Goal: Transaction & Acquisition: Purchase product/service

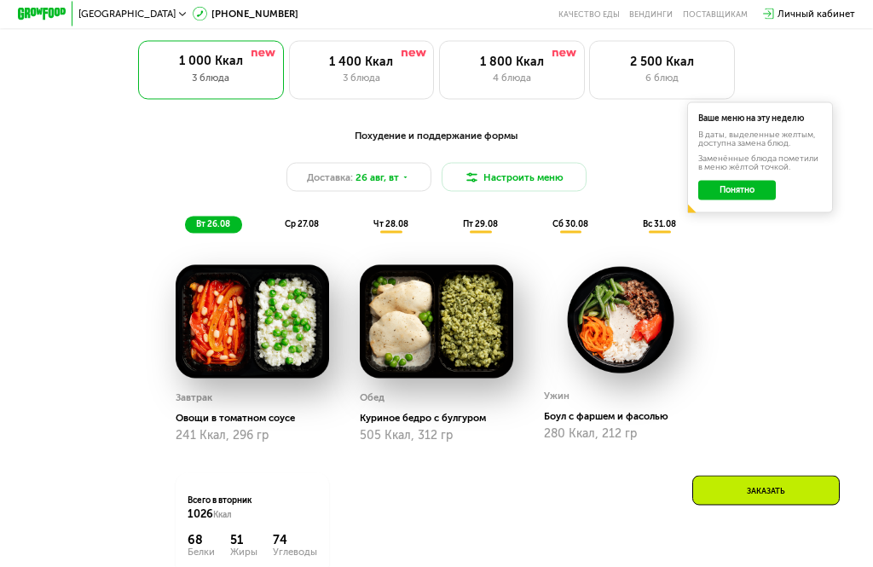
scroll to position [603, 0]
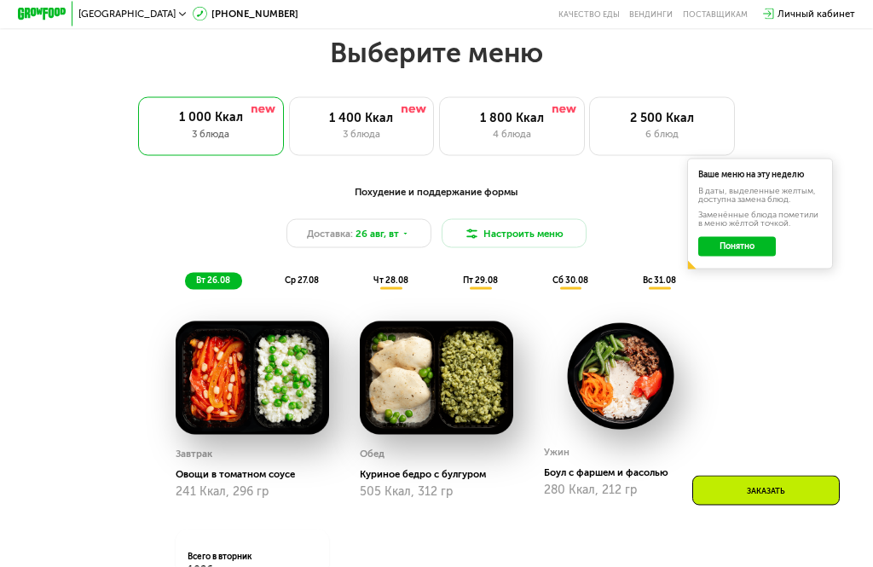
click at [366, 130] on div "3 блюда" at bounding box center [361, 134] width 119 height 14
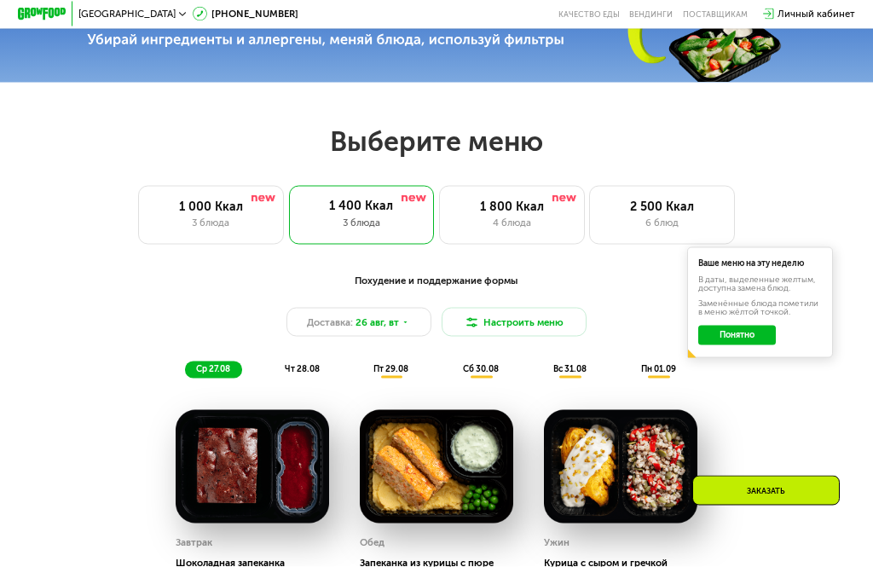
scroll to position [465, 0]
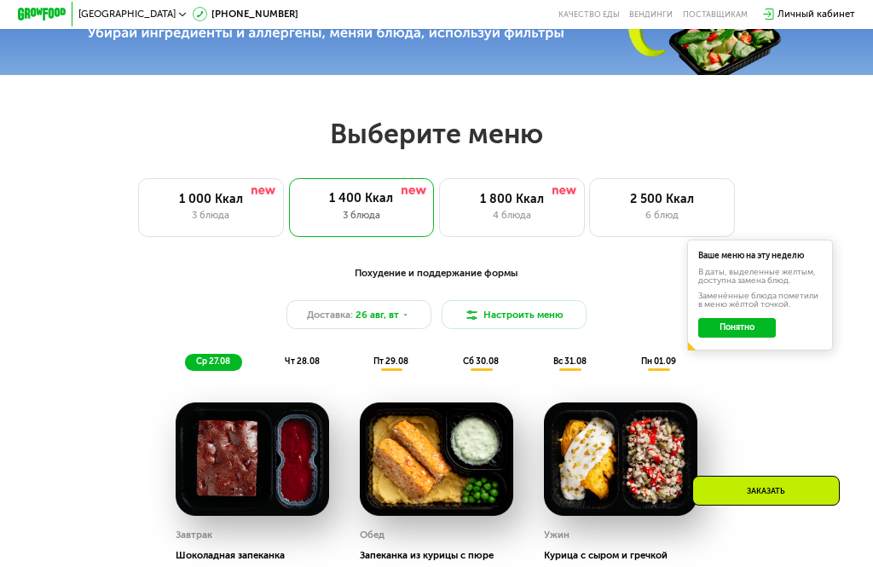
click at [522, 210] on div "4 блюда" at bounding box center [511, 215] width 119 height 14
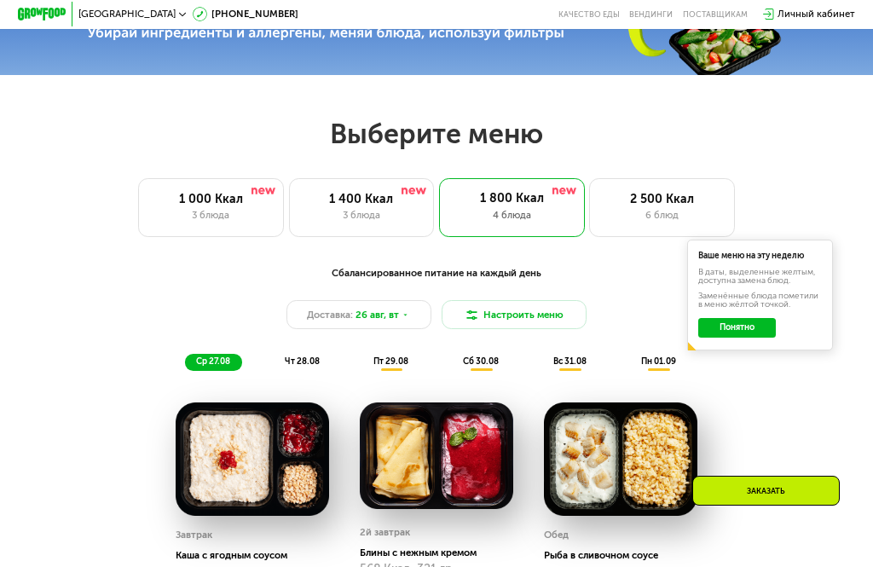
click at [237, 209] on div "3 блюда" at bounding box center [210, 215] width 119 height 14
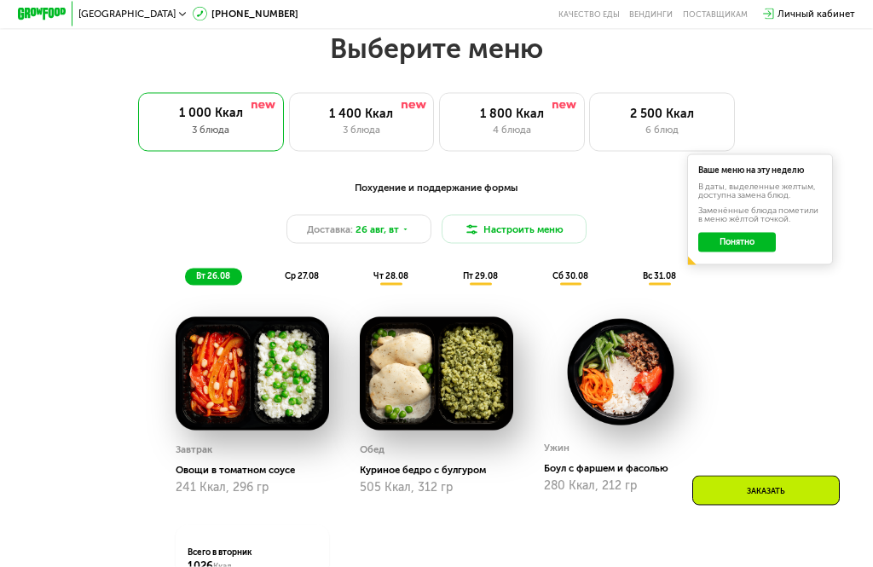
scroll to position [553, 0]
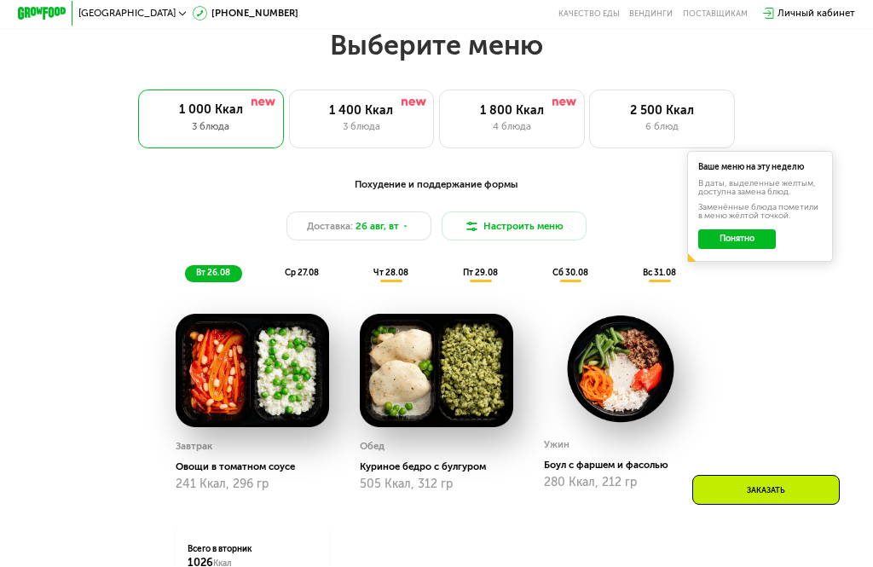
click at [371, 111] on div "1 400 Ккал" at bounding box center [361, 111] width 119 height 14
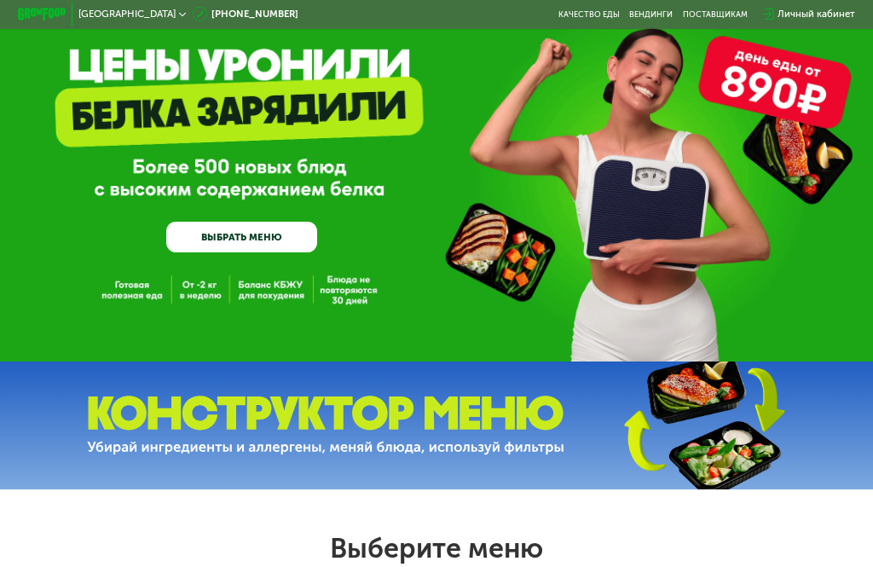
scroll to position [52, 0]
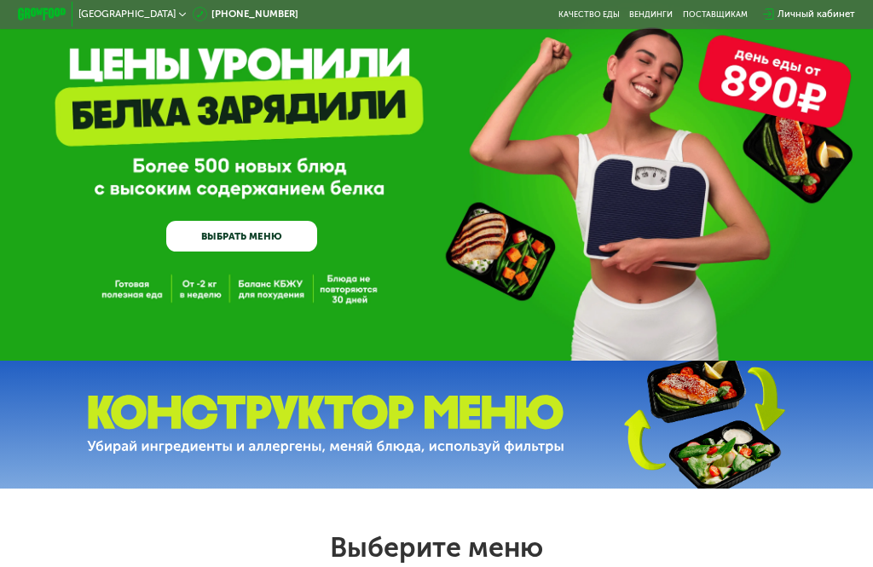
click at [469, 353] on div "GrowFood — доставка правильного питания ВЫБРАТЬ МЕНЮ" at bounding box center [436, 154] width 873 height 412
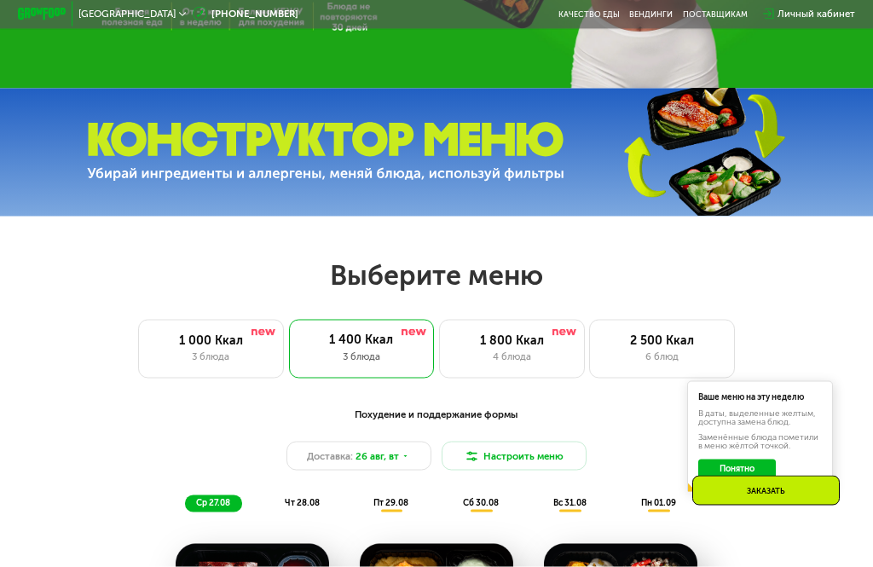
scroll to position [325, 0]
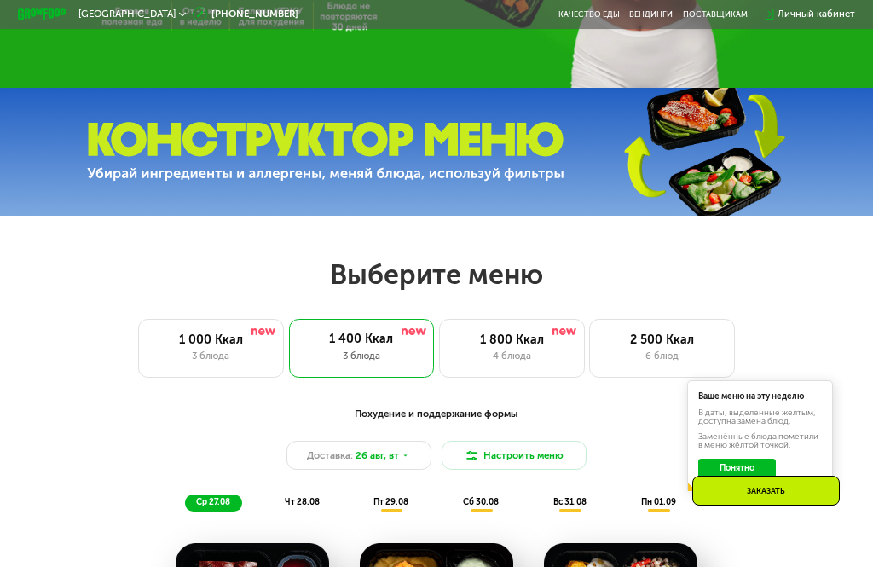
click at [729, 182] on img at bounding box center [702, 151] width 253 height 135
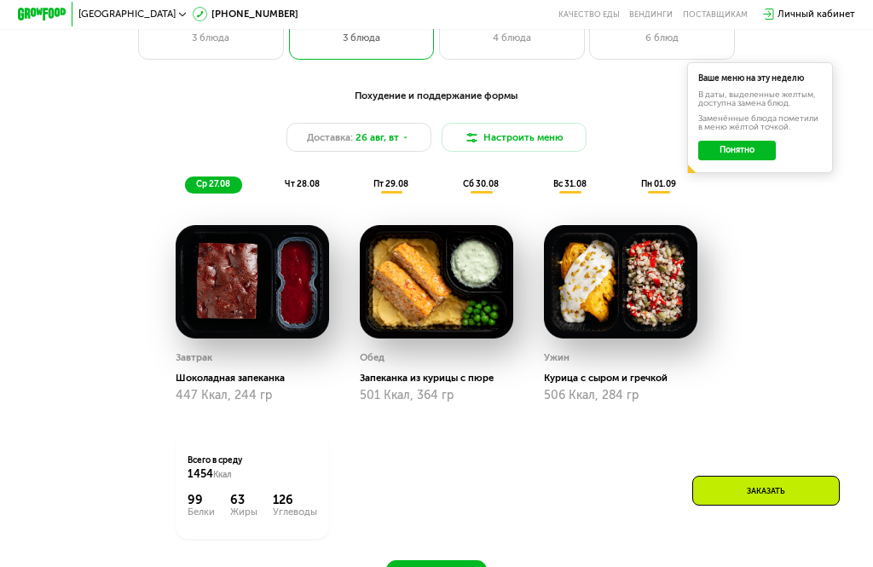
scroll to position [641, 0]
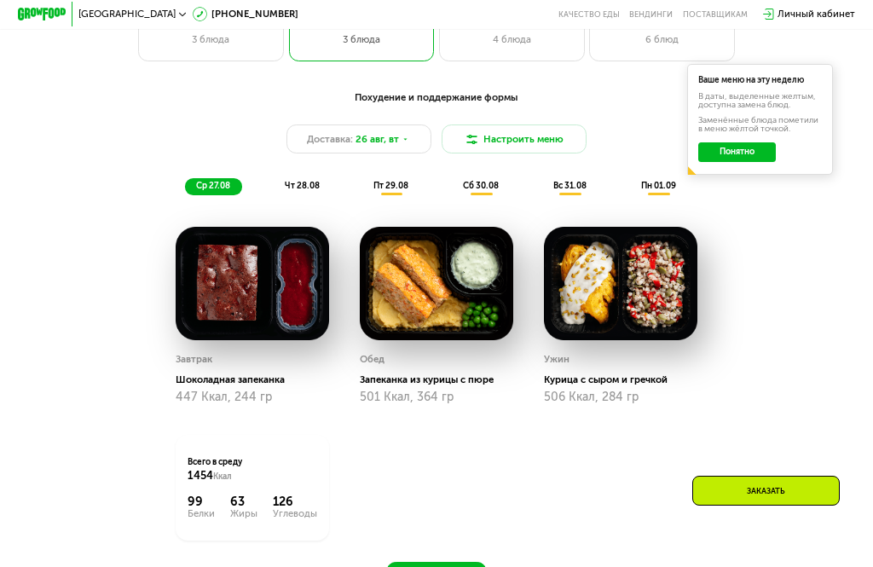
click at [403, 187] on span "пт 29.08" at bounding box center [390, 186] width 35 height 10
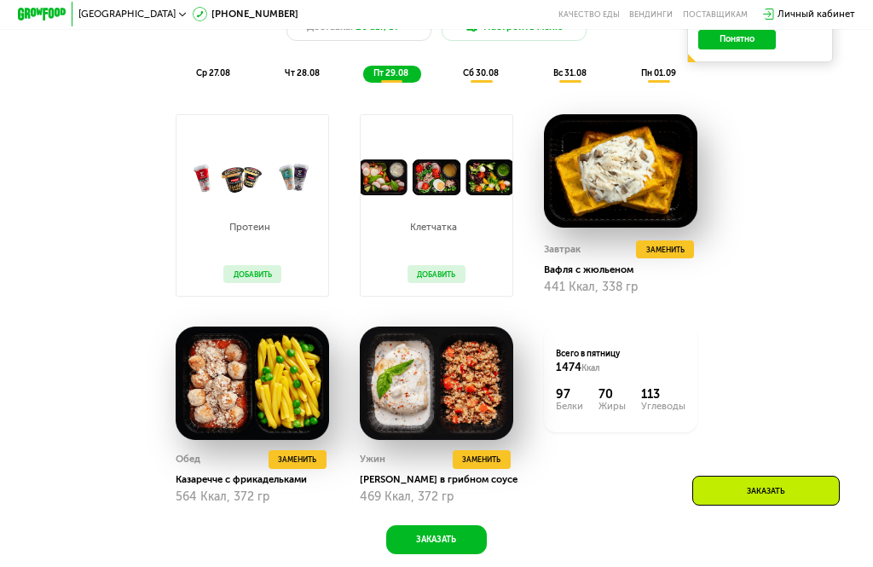
scroll to position [710, 0]
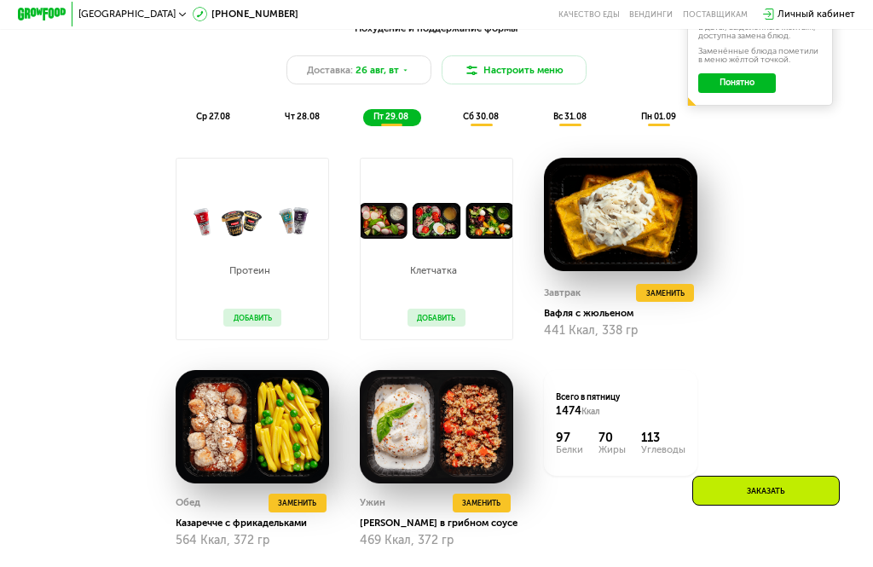
click at [582, 114] on span "вс 31.08" at bounding box center [569, 117] width 33 height 10
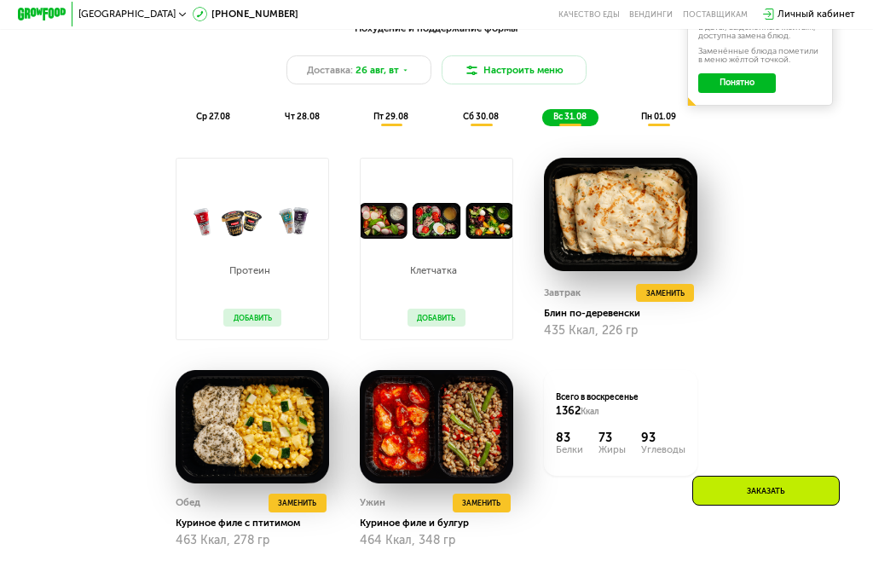
click at [215, 121] on span "ср 27.08" at bounding box center [213, 117] width 34 height 10
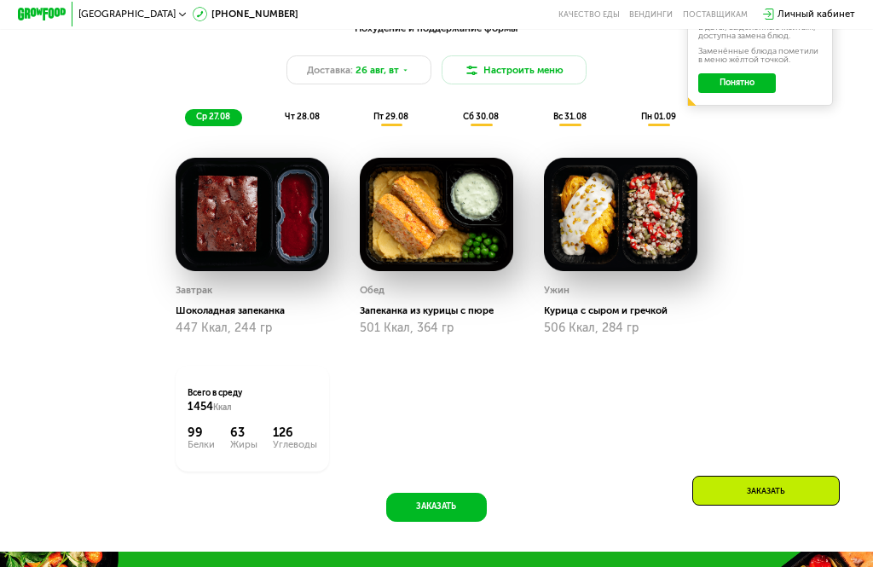
click at [311, 116] on span "чт 28.08" at bounding box center [302, 117] width 35 height 10
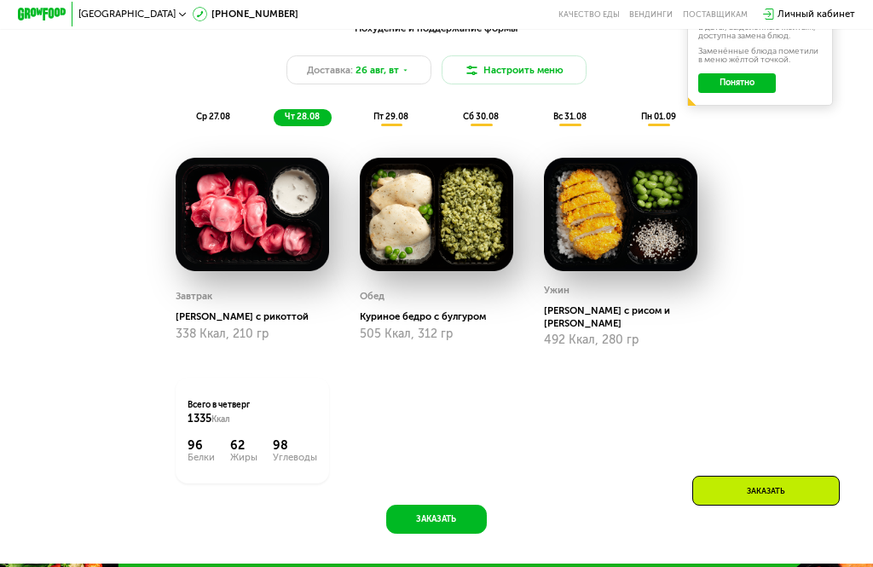
click at [401, 117] on span "пт 29.08" at bounding box center [390, 117] width 35 height 10
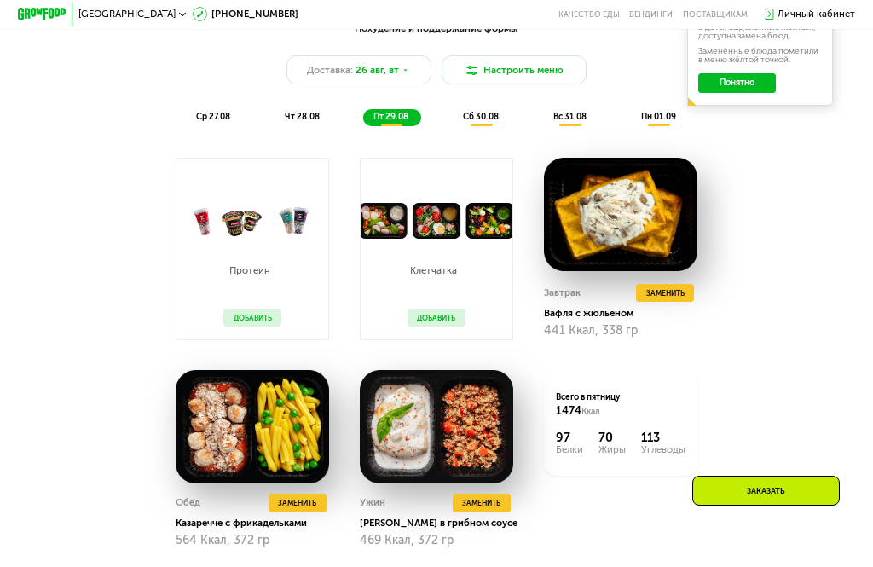
click at [542, 123] on div "сб 30.08" at bounding box center [570, 117] width 56 height 17
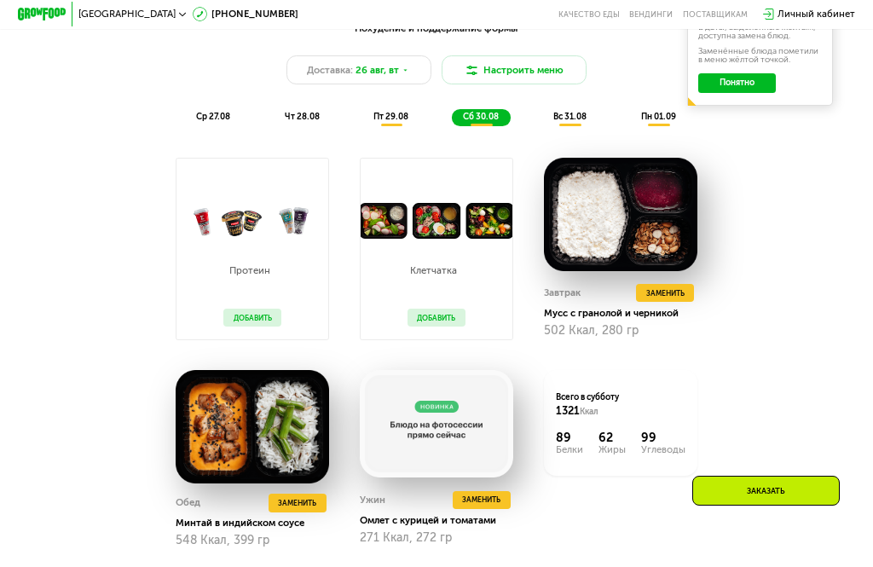
click at [577, 118] on span "вс 31.08" at bounding box center [569, 117] width 33 height 10
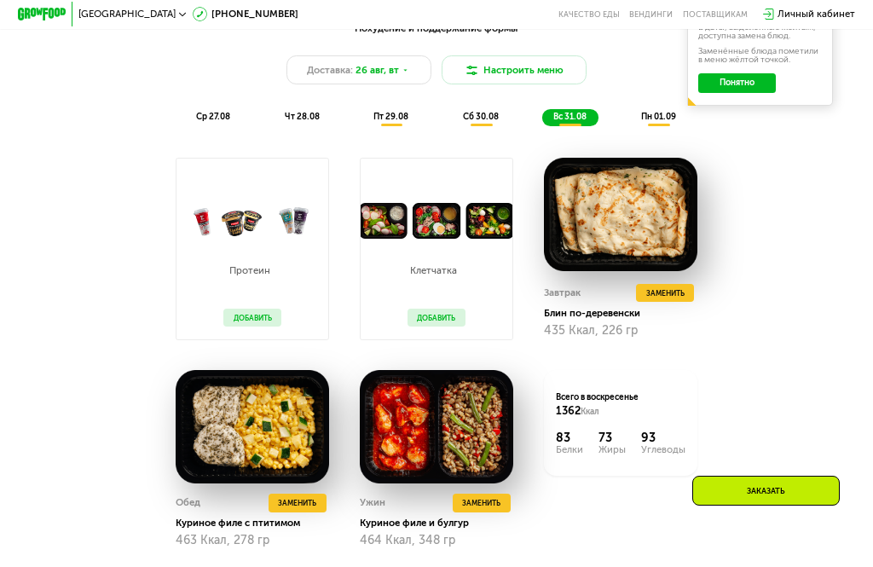
click at [651, 121] on span "пн 01.09" at bounding box center [658, 117] width 35 height 10
